Goal: Transaction & Acquisition: Book appointment/travel/reservation

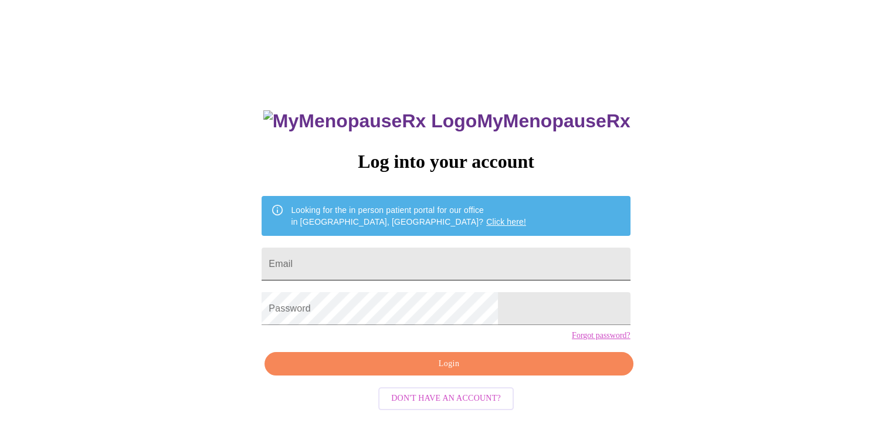
click at [388, 256] on input "Email" at bounding box center [446, 263] width 368 height 33
type input "[EMAIL_ADDRESS][DOMAIN_NAME]"
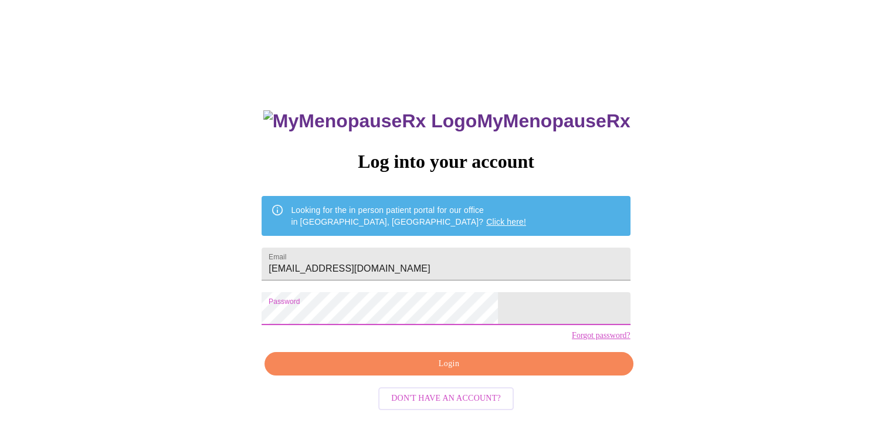
click at [450, 371] on span "Login" at bounding box center [448, 364] width 341 height 15
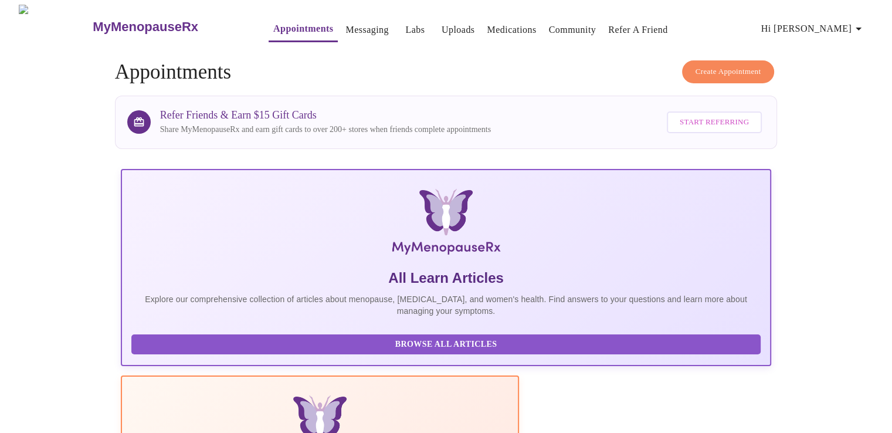
click at [707, 65] on span "Create Appointment" at bounding box center [729, 71] width 66 height 13
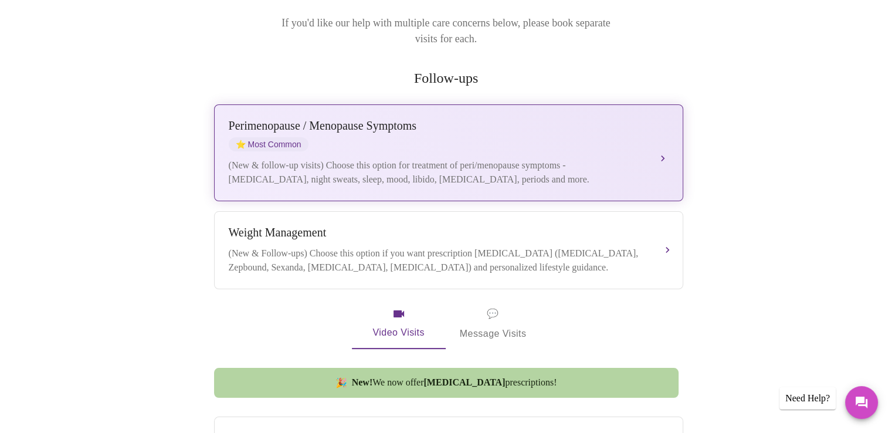
scroll to position [176, 0]
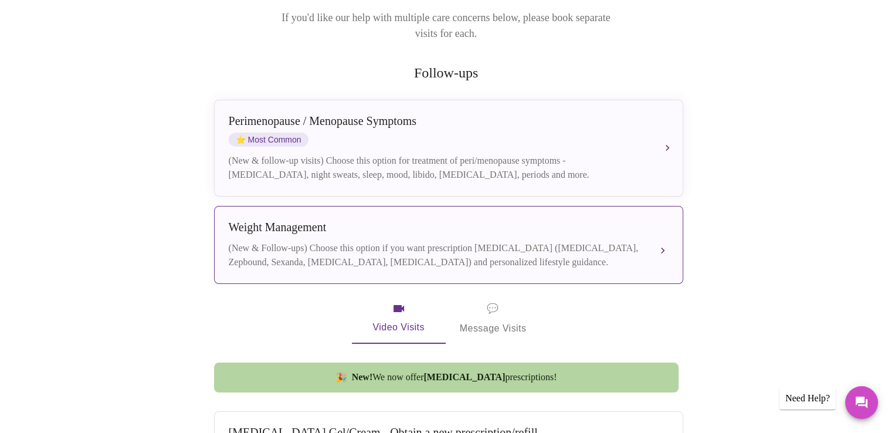
click at [360, 241] on div "(New & Follow-ups) Choose this option if you want prescription [MEDICAL_DATA] (…" at bounding box center [437, 255] width 416 height 28
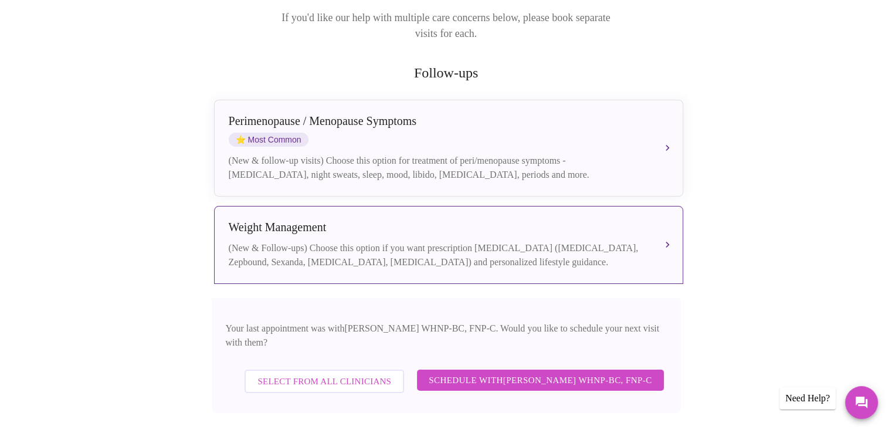
click at [490, 372] on span "Schedule with [PERSON_NAME] WHNP-BC, FNP-C" at bounding box center [540, 379] width 223 height 15
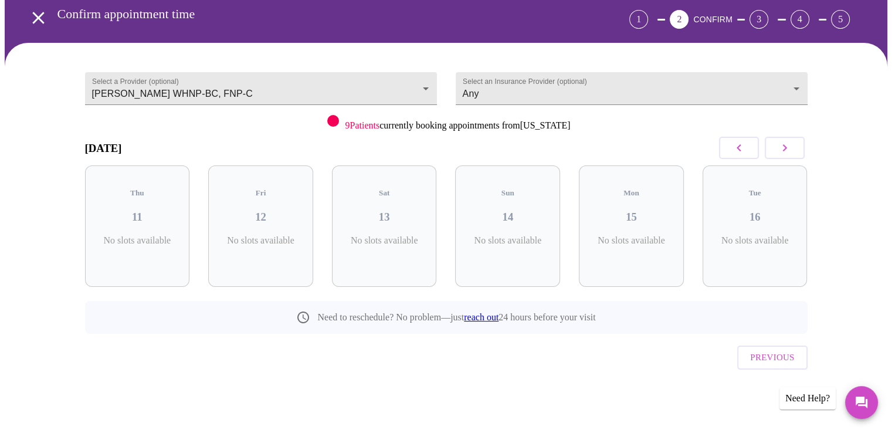
scroll to position [28, 0]
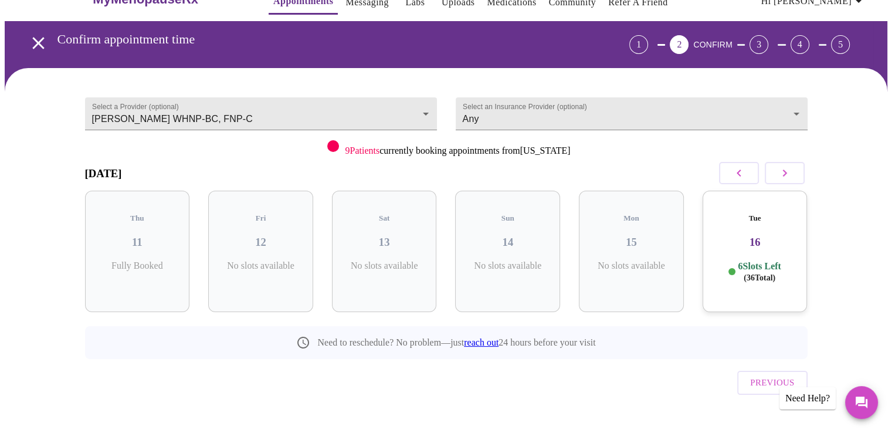
click at [601, 374] on div "Previous" at bounding box center [446, 379] width 723 height 41
click at [771, 170] on button "button" at bounding box center [785, 173] width 40 height 22
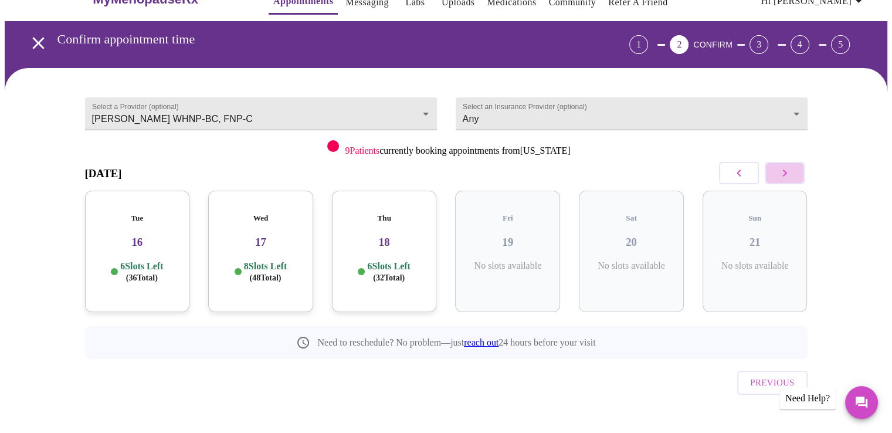
click at [771, 170] on button "button" at bounding box center [785, 173] width 40 height 22
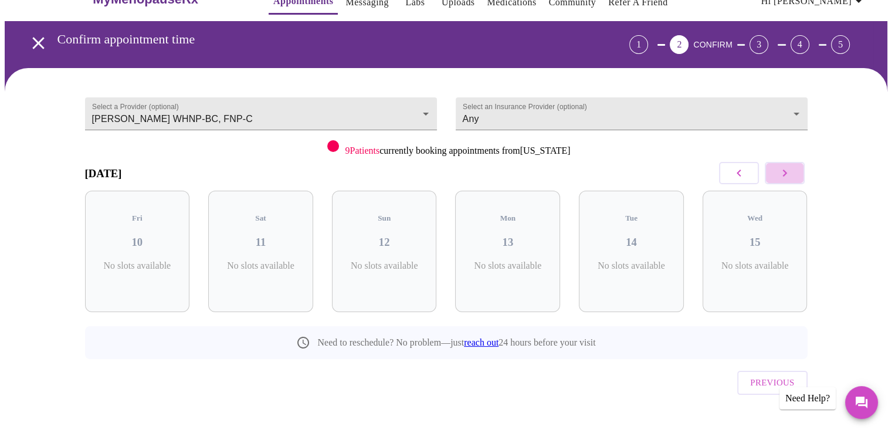
click at [771, 170] on button "button" at bounding box center [785, 173] width 40 height 22
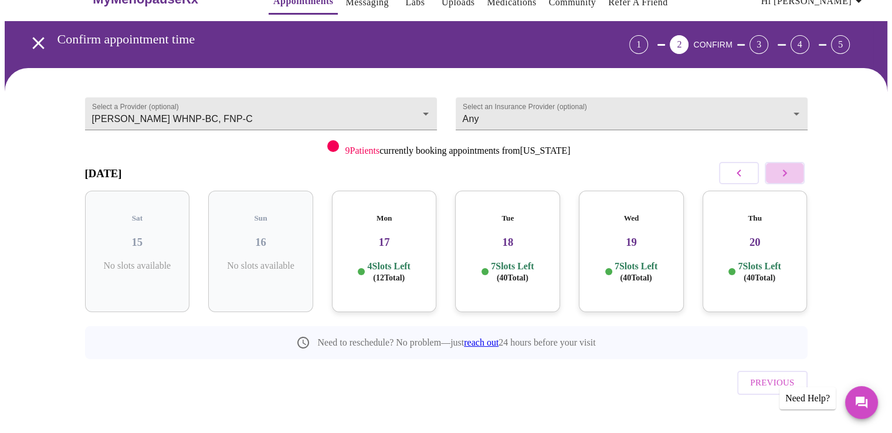
click at [771, 170] on button "button" at bounding box center [785, 173] width 40 height 22
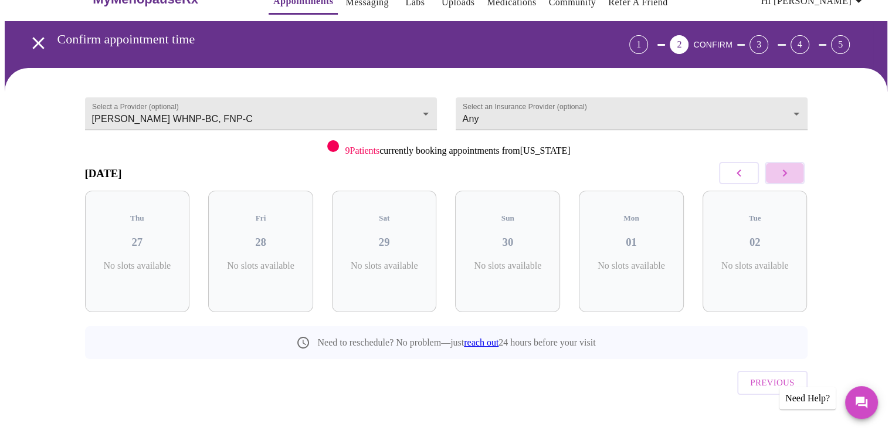
click at [771, 170] on button "button" at bounding box center [785, 173] width 40 height 22
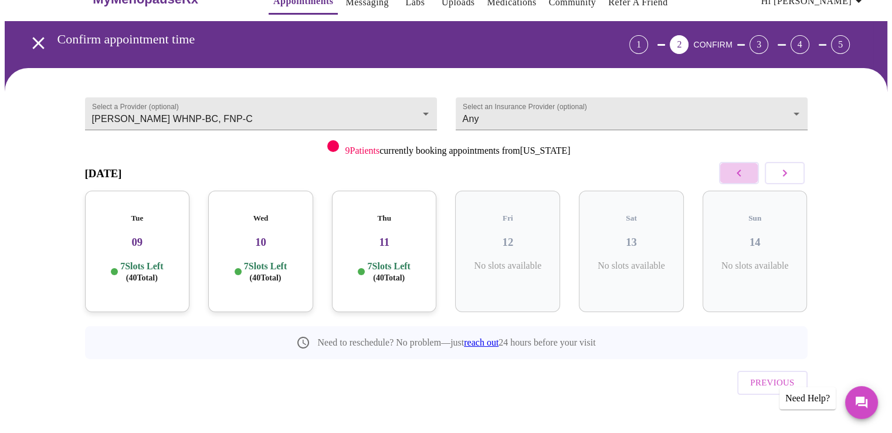
click at [737, 179] on icon "button" at bounding box center [739, 173] width 14 height 14
click at [578, 359] on div "Previous" at bounding box center [446, 379] width 723 height 41
click at [744, 171] on icon "button" at bounding box center [739, 173] width 14 height 14
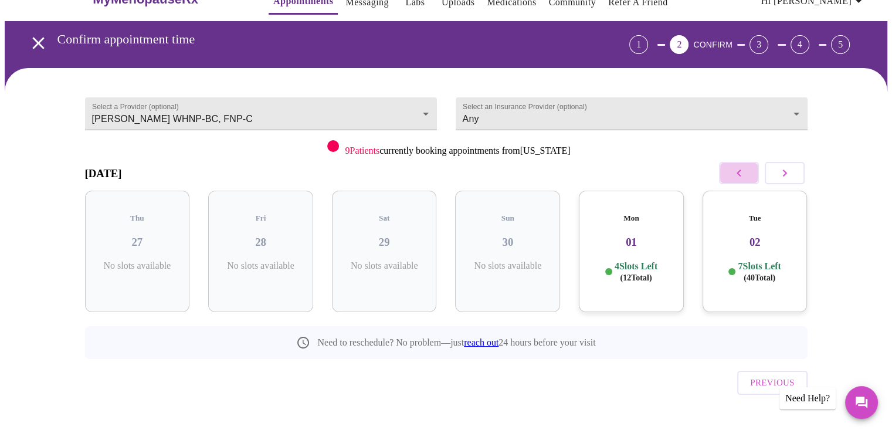
click at [742, 171] on icon "button" at bounding box center [739, 173] width 14 height 14
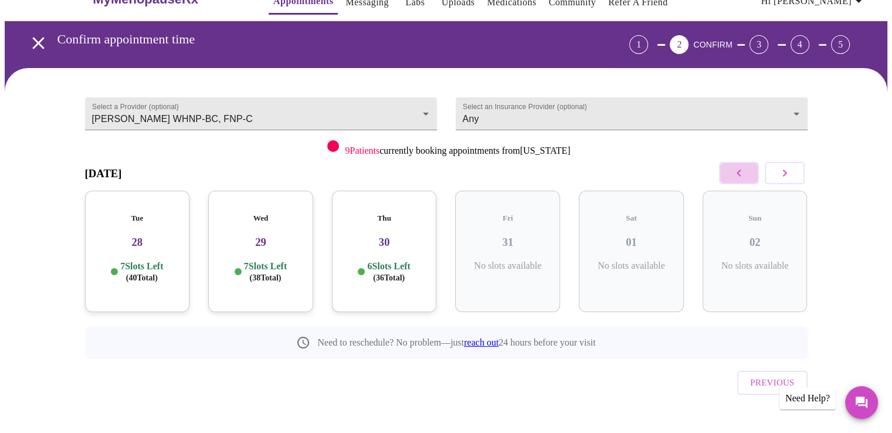
click at [742, 171] on icon "button" at bounding box center [739, 173] width 14 height 14
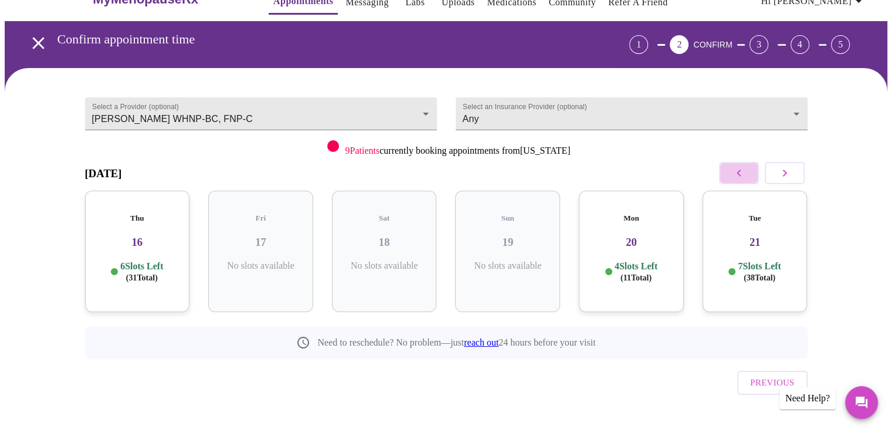
click at [742, 171] on icon "button" at bounding box center [739, 173] width 14 height 14
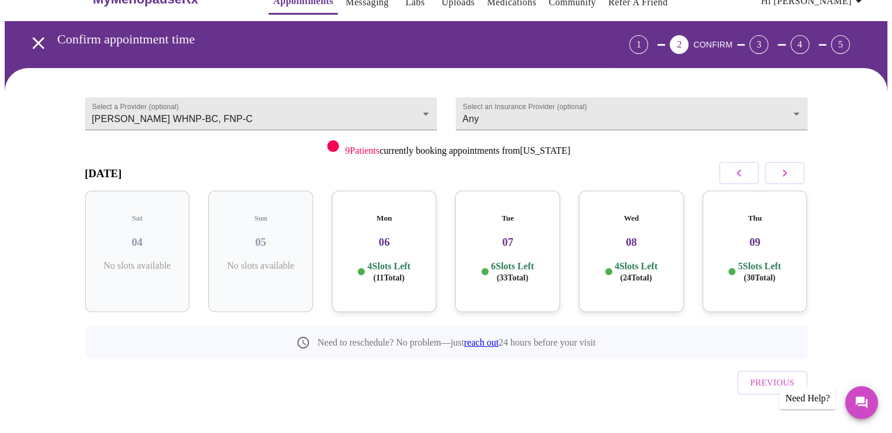
click at [633, 260] on p "4 Slots Left ( 24 Total)" at bounding box center [636, 271] width 43 height 23
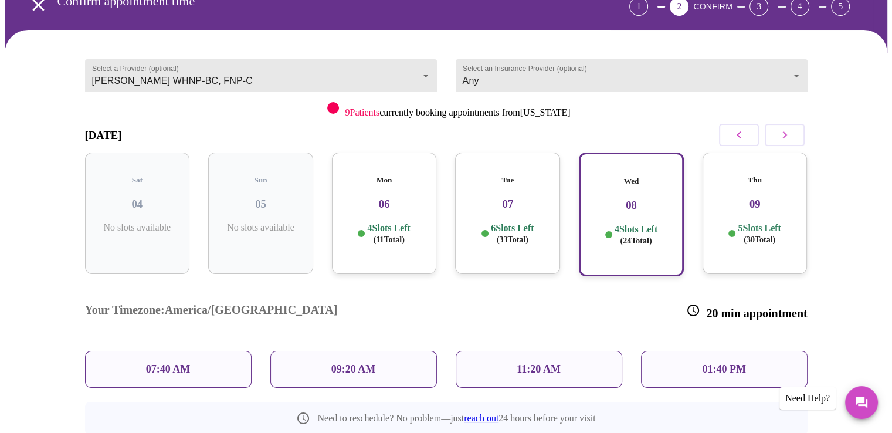
scroll to position [86, 0]
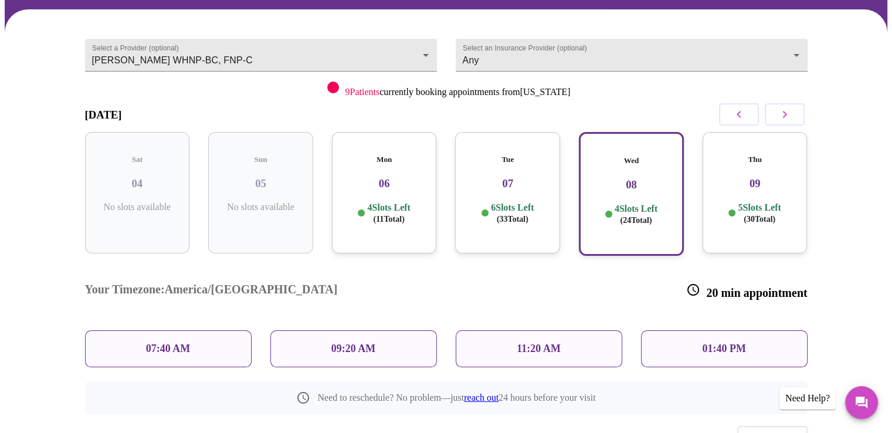
click at [755, 186] on div "Thu 09 5 Slots Left ( 30 Total)" at bounding box center [755, 192] width 105 height 121
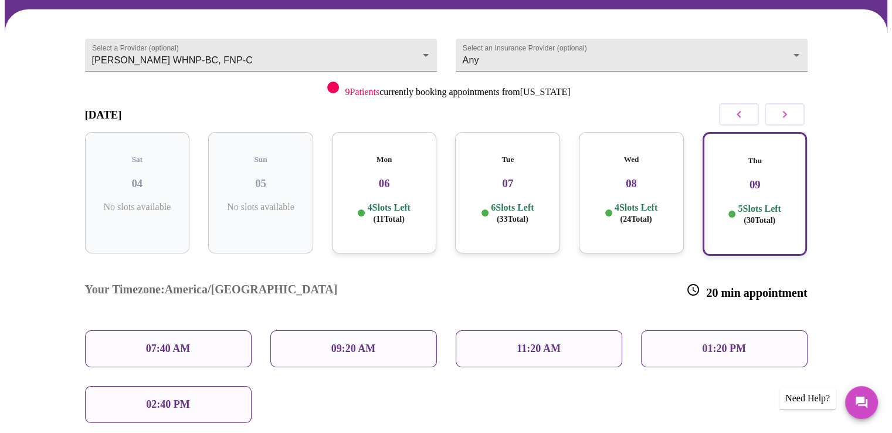
click at [213, 330] on div "07:40 AM" at bounding box center [168, 348] width 167 height 37
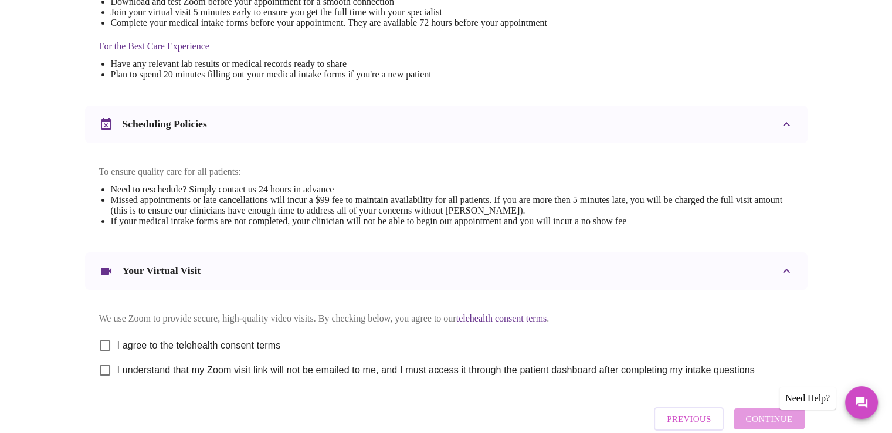
scroll to position [352, 0]
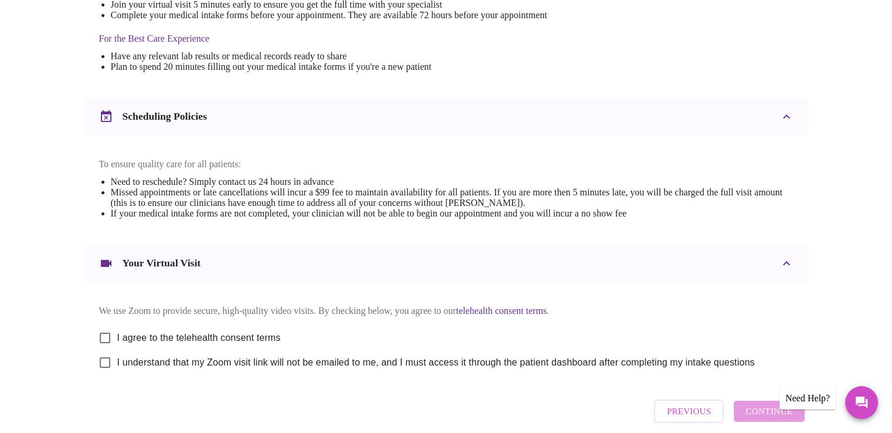
click at [104, 343] on input "I agree to the telehealth consent terms" at bounding box center [105, 338] width 25 height 25
checkbox input "true"
click at [101, 375] on input "I understand that my Zoom visit link will not be emailed to me, and I must acce…" at bounding box center [105, 362] width 25 height 25
checkbox input "true"
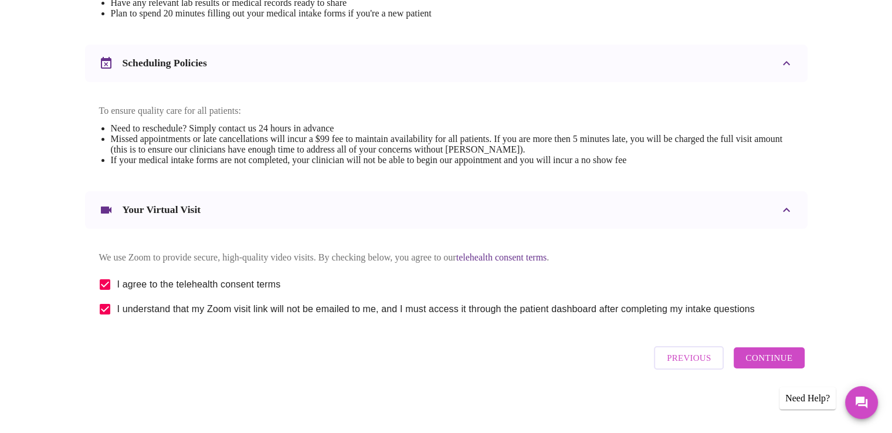
scroll to position [417, 0]
click at [761, 360] on span "Continue" at bounding box center [768, 357] width 47 height 15
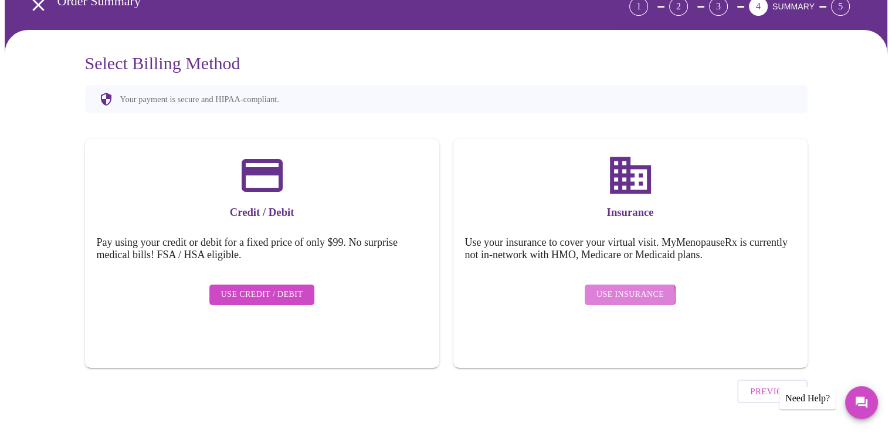
click at [618, 287] on span "Use Insurance" at bounding box center [629, 294] width 67 height 15
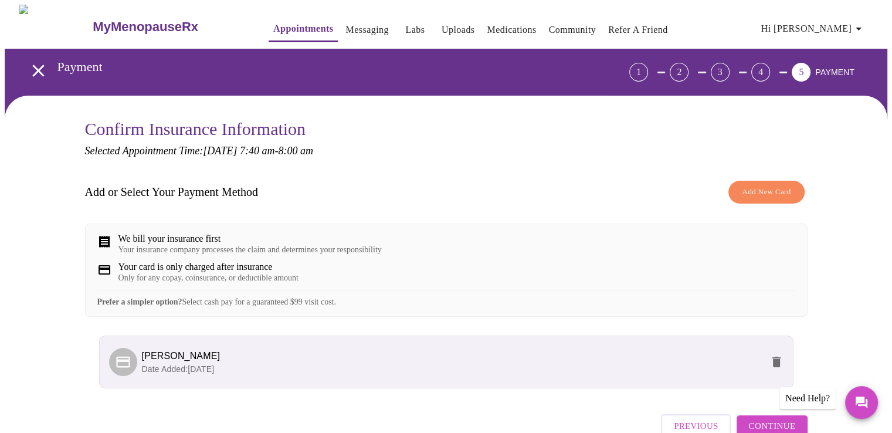
scroll to position [59, 0]
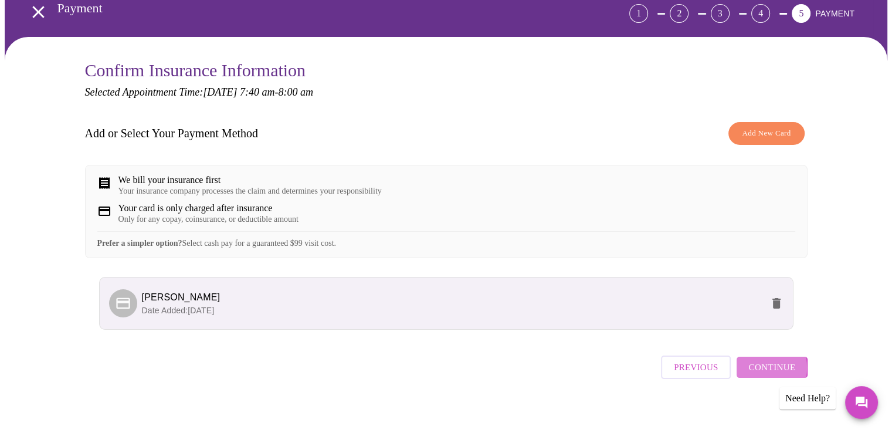
click at [754, 375] on span "Continue" at bounding box center [771, 367] width 47 height 15
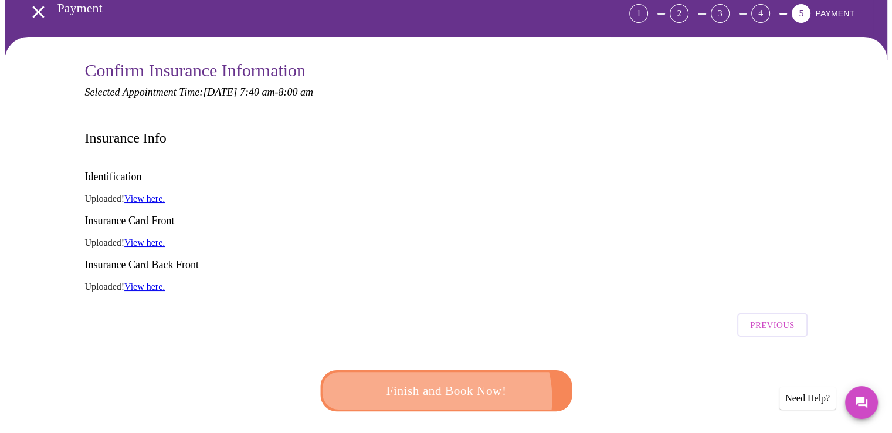
click at [437, 380] on span "Finish and Book Now!" at bounding box center [446, 391] width 217 height 22
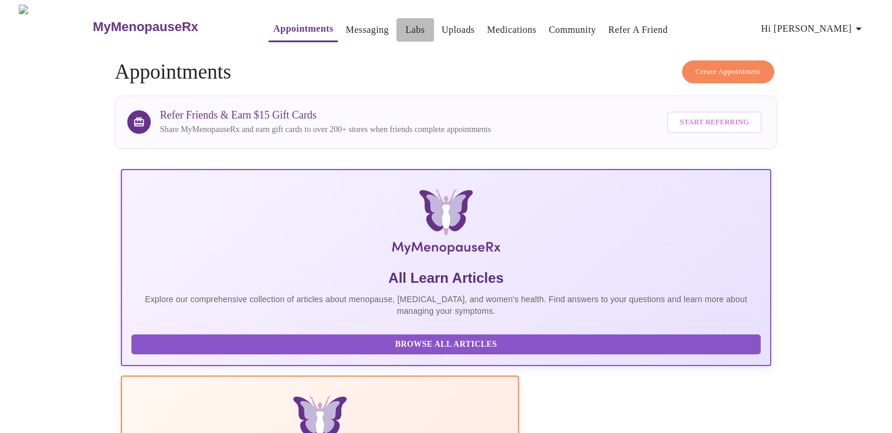
click at [405, 28] on link "Labs" at bounding box center [414, 30] width 19 height 16
